Goal: Task Accomplishment & Management: Manage account settings

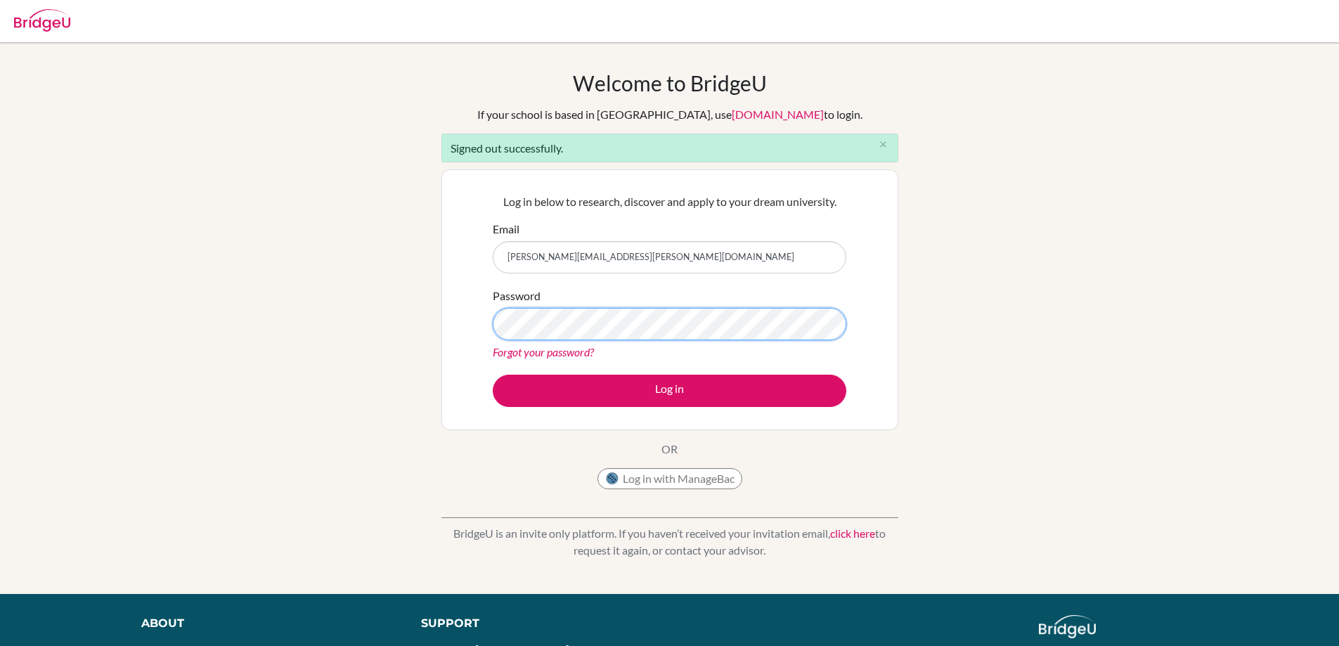
click at [493, 375] on button "Log in" at bounding box center [669, 391] width 353 height 32
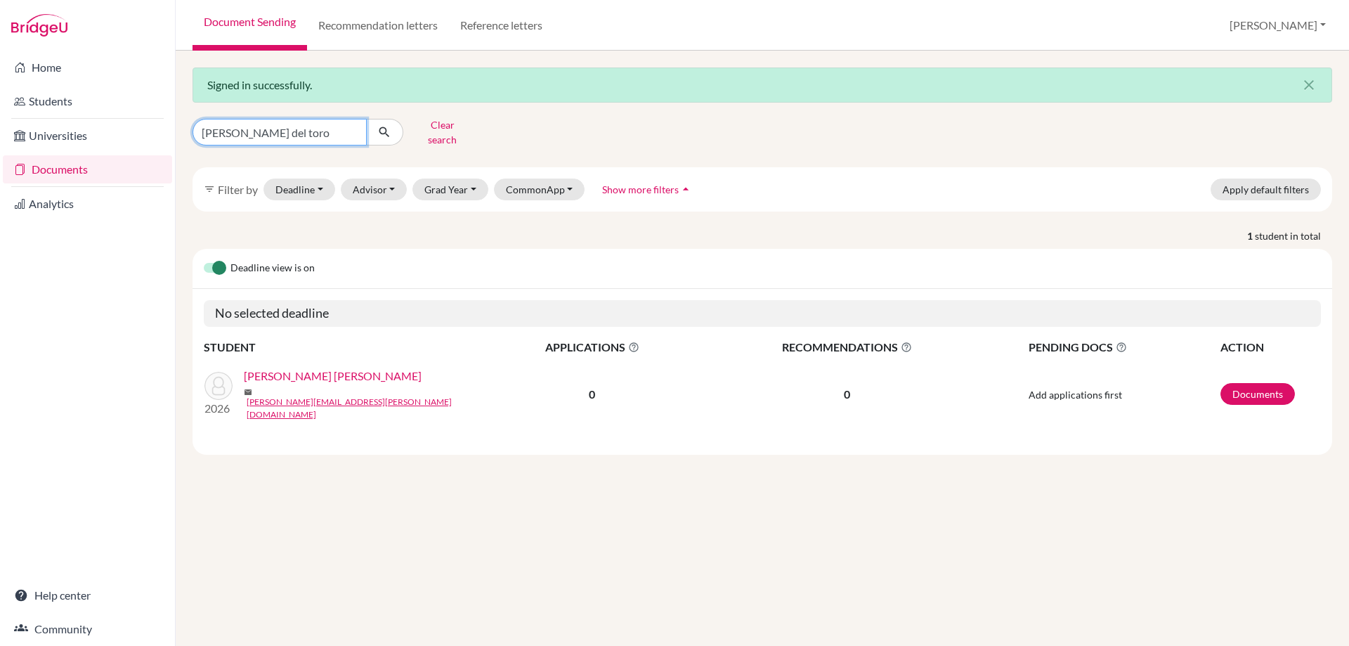
click at [357, 129] on input "escalante del toro" at bounding box center [280, 132] width 174 height 27
click at [350, 124] on input "escalante del toro" at bounding box center [280, 132] width 174 height 27
click at [431, 178] on button "Grad Year" at bounding box center [450, 189] width 76 height 22
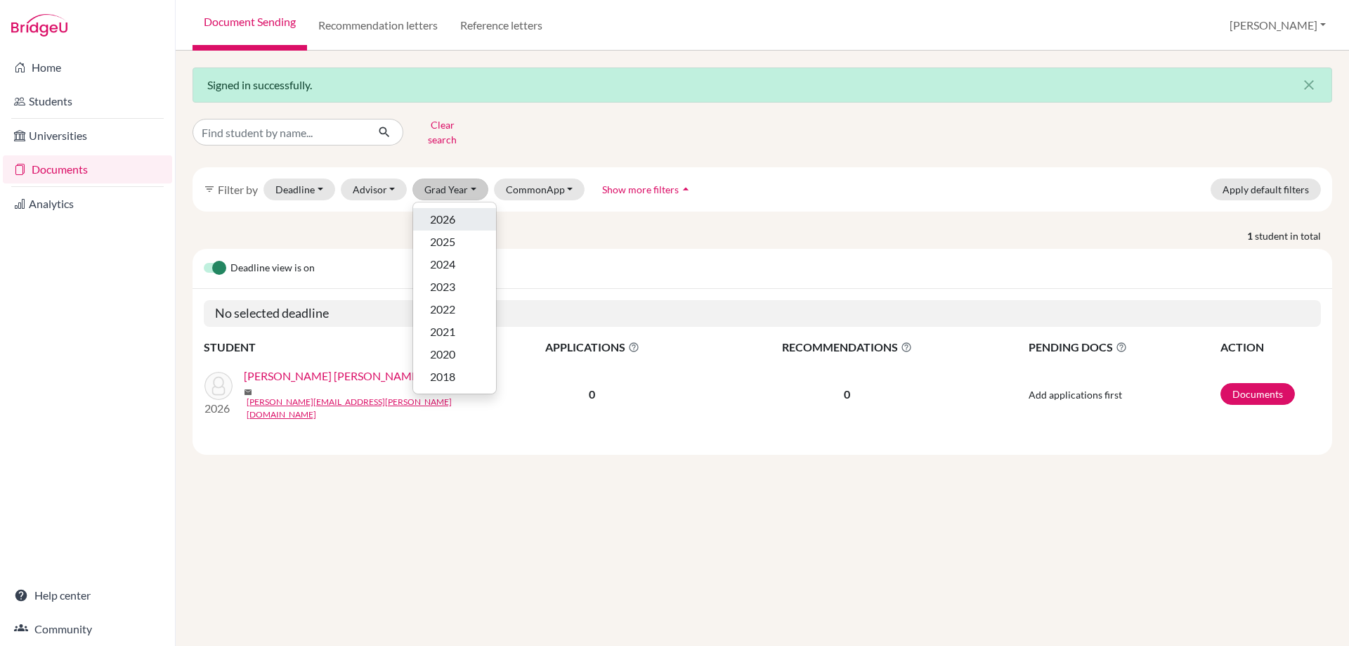
click at [455, 214] on span "2026" at bounding box center [442, 219] width 25 height 17
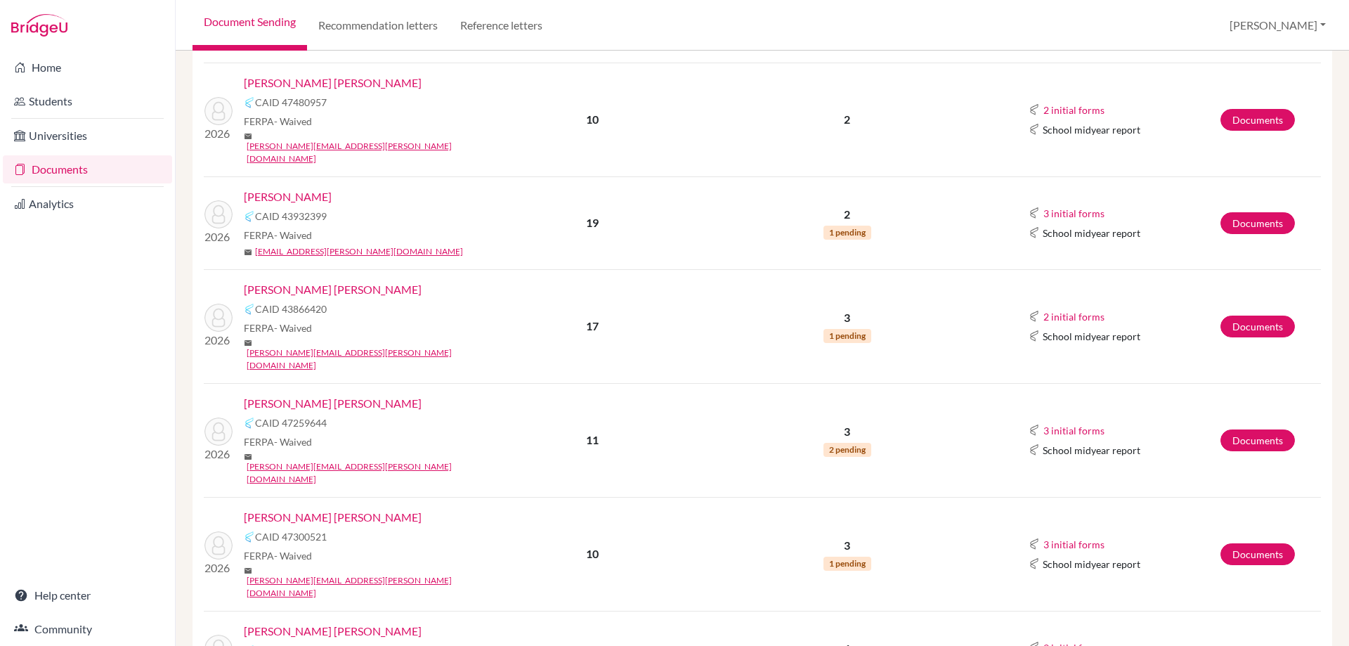
scroll to position [1124, 0]
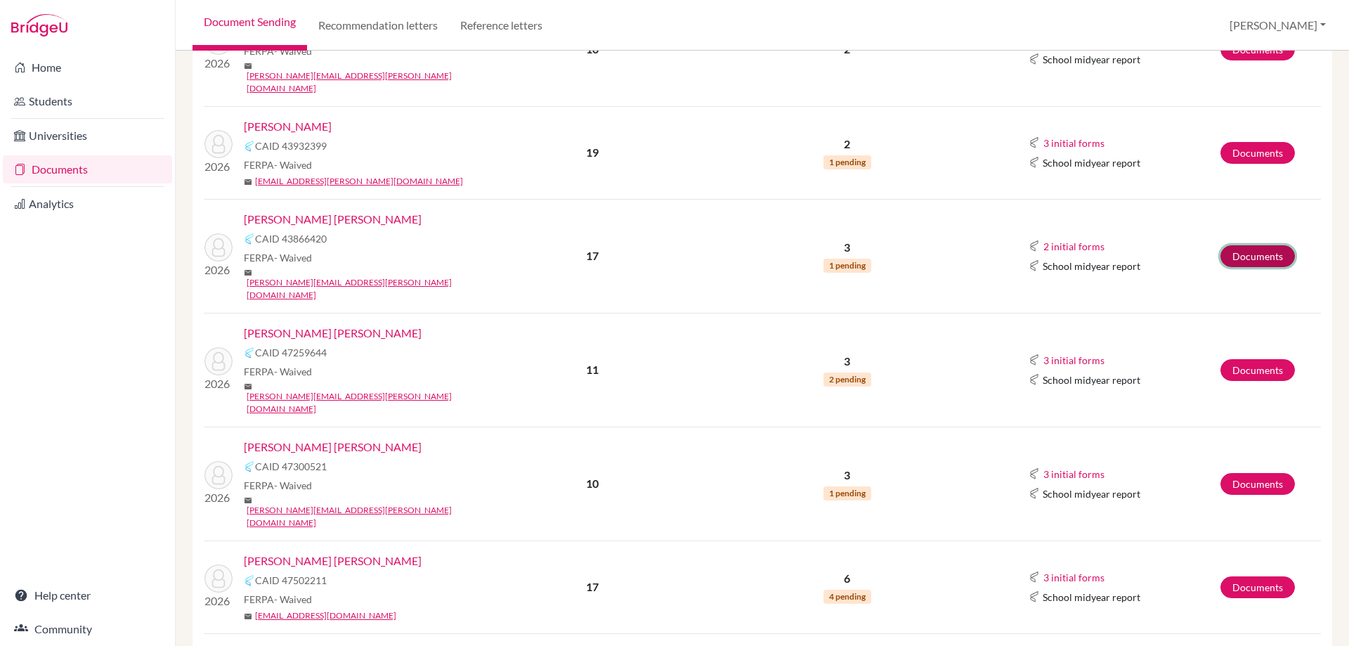
click at [1237, 245] on link "Documents" at bounding box center [1257, 256] width 74 height 22
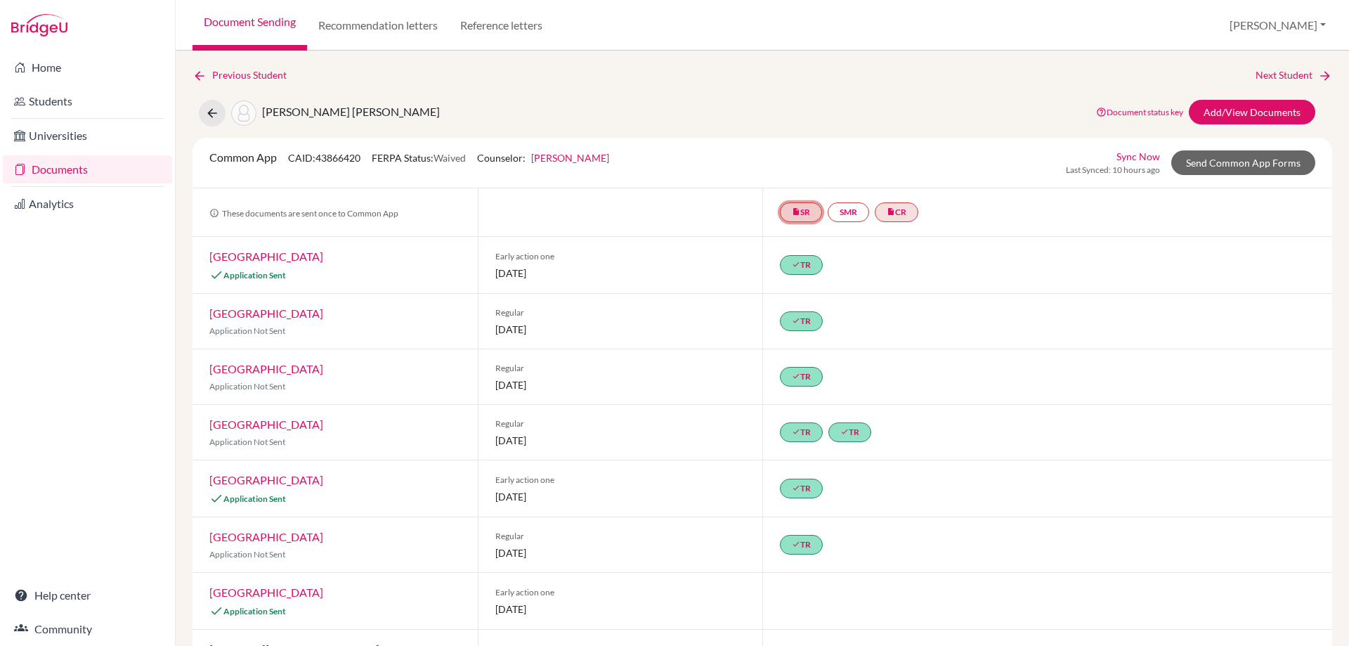
click at [807, 207] on link "insert_drive_file SR" at bounding box center [801, 212] width 42 height 20
click at [895, 205] on link "insert_drive_file CR" at bounding box center [897, 212] width 44 height 20
click at [792, 209] on icon "insert_drive_file" at bounding box center [796, 211] width 8 height 8
click at [891, 205] on link "insert_drive_file CR" at bounding box center [897, 212] width 44 height 20
click at [750, 170] on div "Common App CAID: 43866420 FERPA Status: Waived Counselor: Greg Barnes First Nam…" at bounding box center [762, 162] width 1127 height 27
